Goal: Task Accomplishment & Management: Use online tool/utility

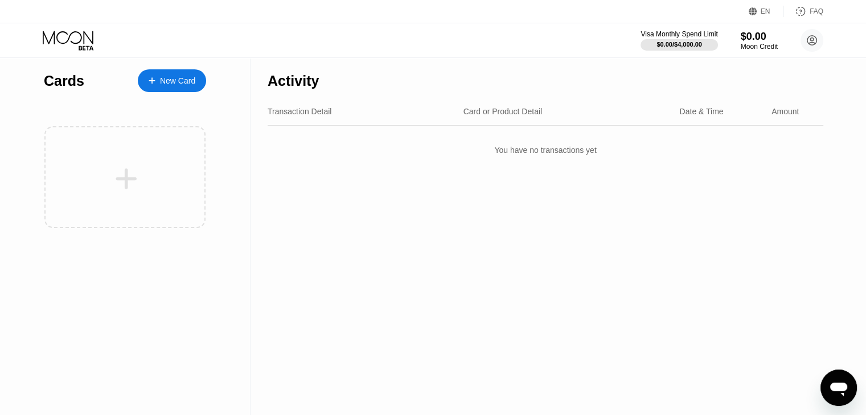
click at [198, 80] on div "New Card" at bounding box center [172, 80] width 68 height 23
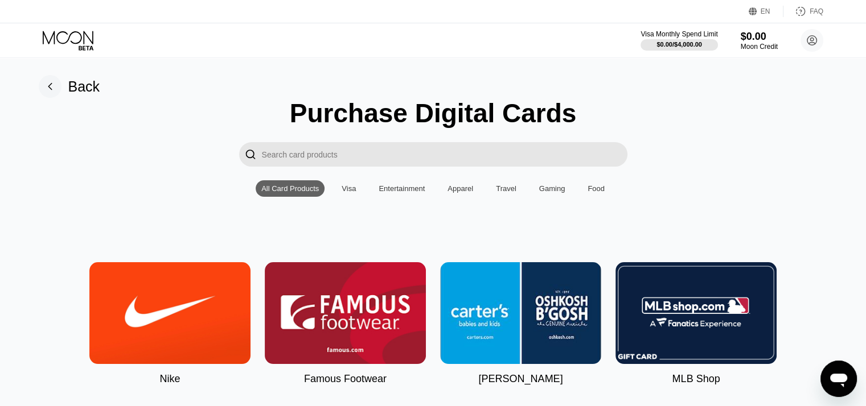
click at [346, 190] on div "Visa" at bounding box center [348, 188] width 14 height 9
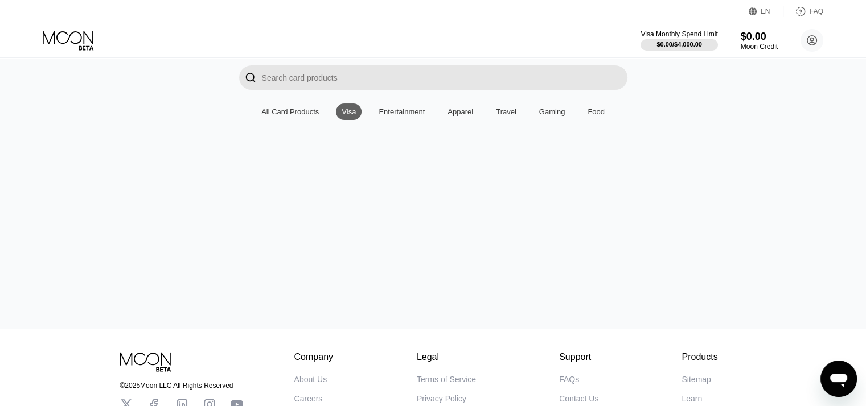
scroll to position [59, 0]
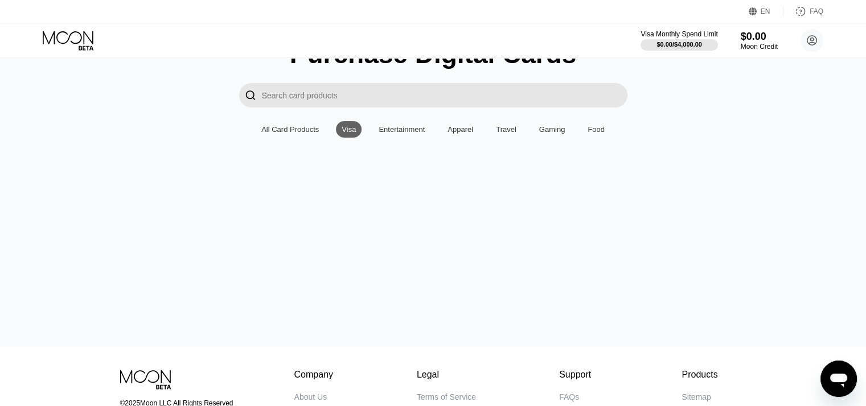
click at [305, 131] on div "All Card Products" at bounding box center [289, 129] width 57 height 9
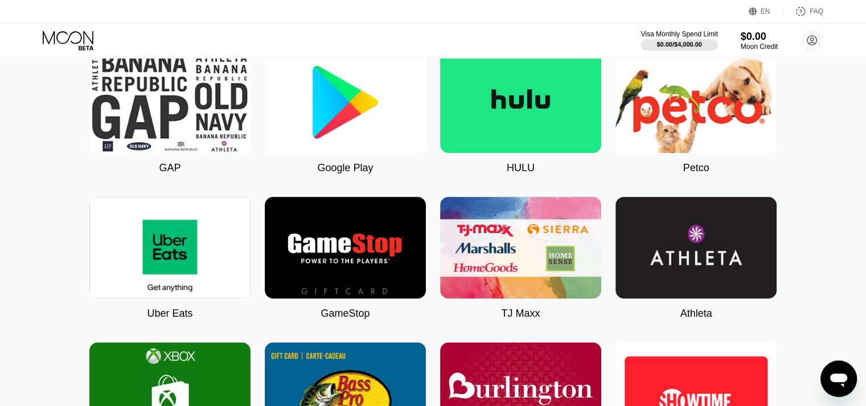
scroll to position [515, 0]
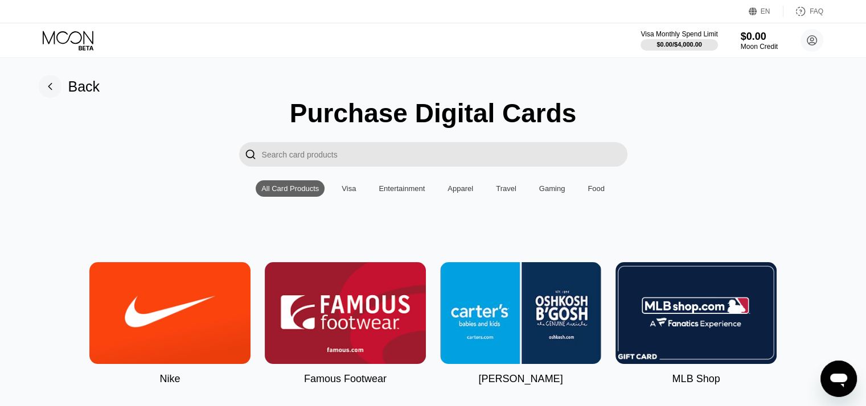
click at [48, 92] on rect at bounding box center [50, 86] width 23 height 23
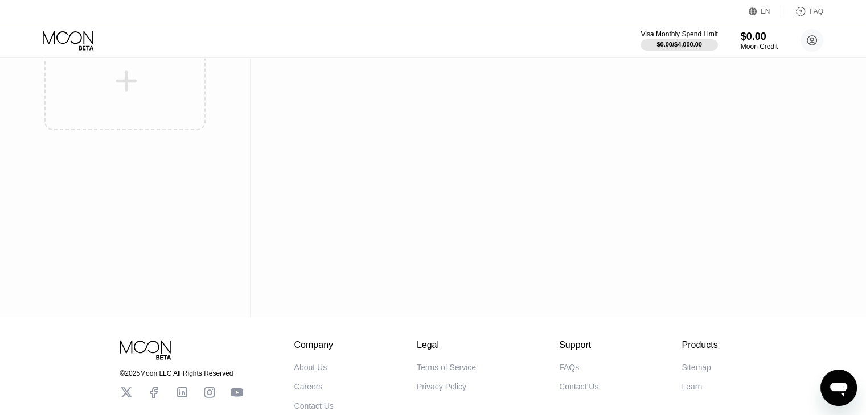
scroll to position [173, 0]
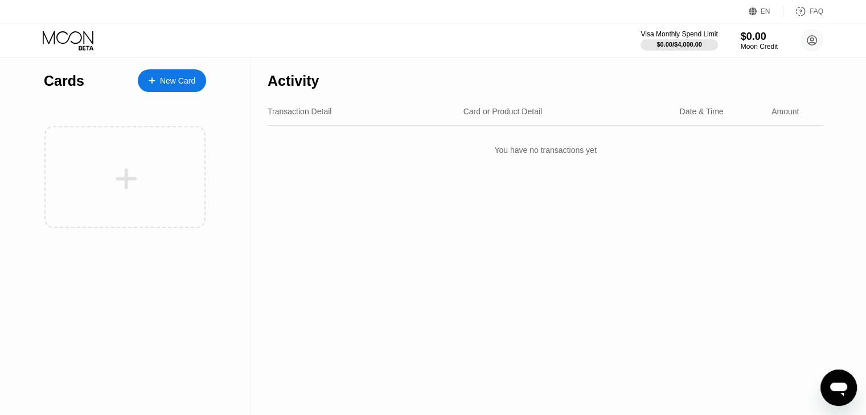
click at [165, 81] on div "New Card" at bounding box center [177, 81] width 35 height 10
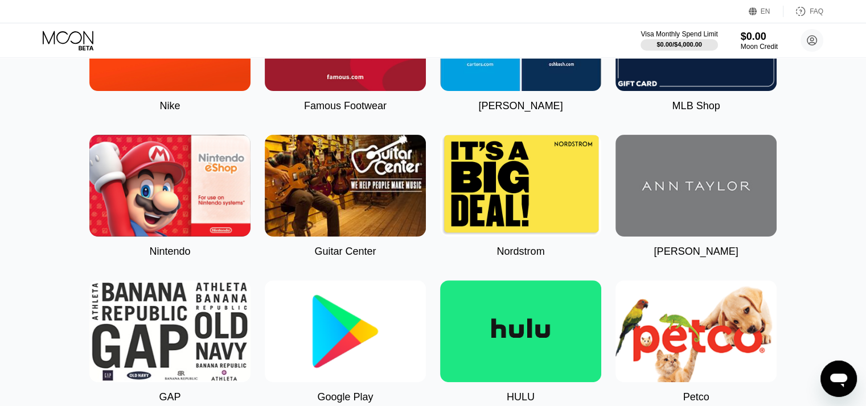
scroll to position [398, 0]
